Goal: Information Seeking & Learning: Check status

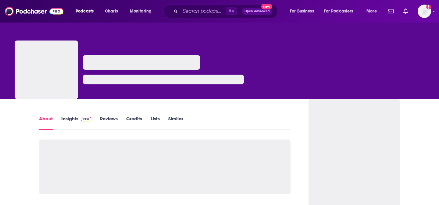
click at [71, 124] on link "Insights" at bounding box center [76, 123] width 30 height 14
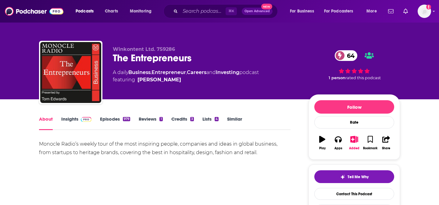
click at [72, 123] on link "Insights" at bounding box center [76, 123] width 30 height 14
